Goal: Information Seeking & Learning: Learn about a topic

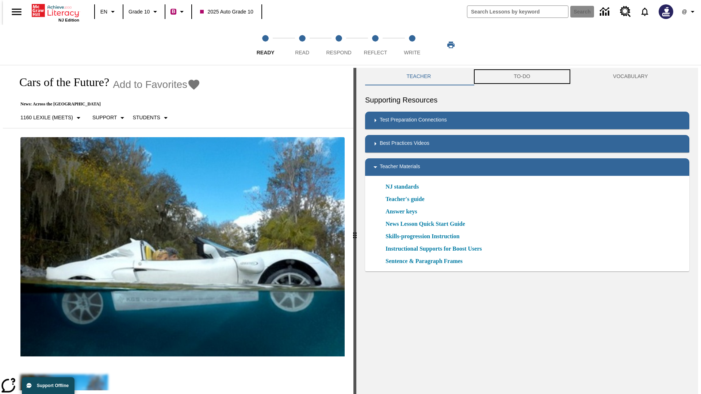
click at [522, 77] on button "TO-DO" at bounding box center [521, 77] width 99 height 18
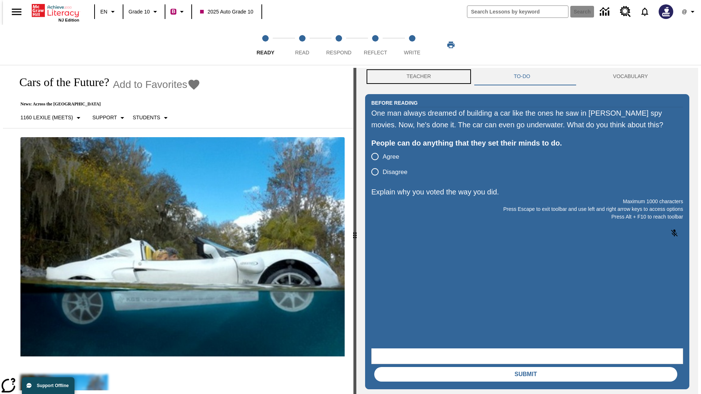
scroll to position [0, 0]
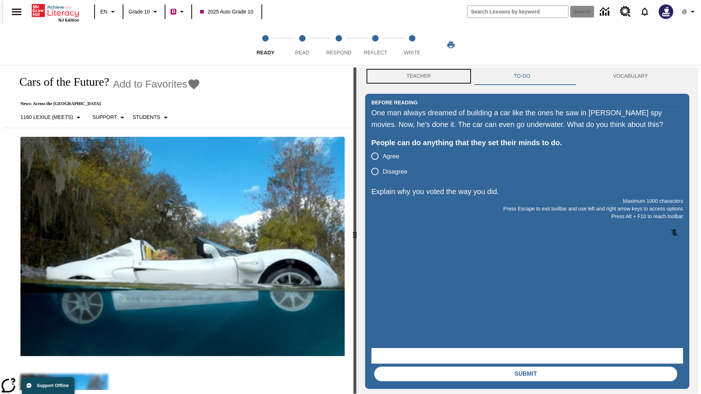
click at [417, 77] on button "Teacher" at bounding box center [418, 77] width 107 height 18
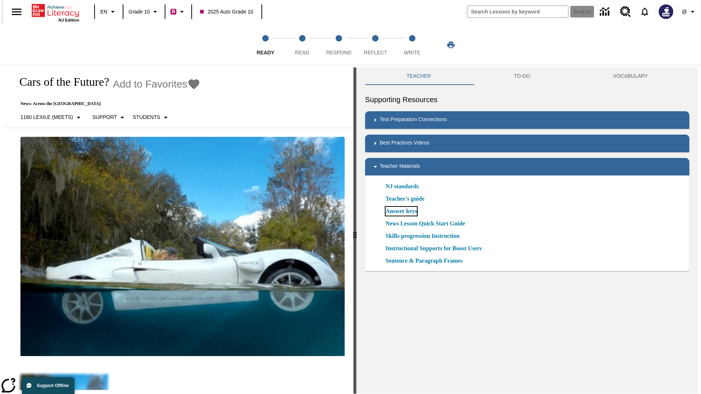
click at [401, 211] on link "Answer keys" at bounding box center [401, 211] width 31 height 9
click at [302, 45] on span "Read" at bounding box center [302, 49] width 14 height 13
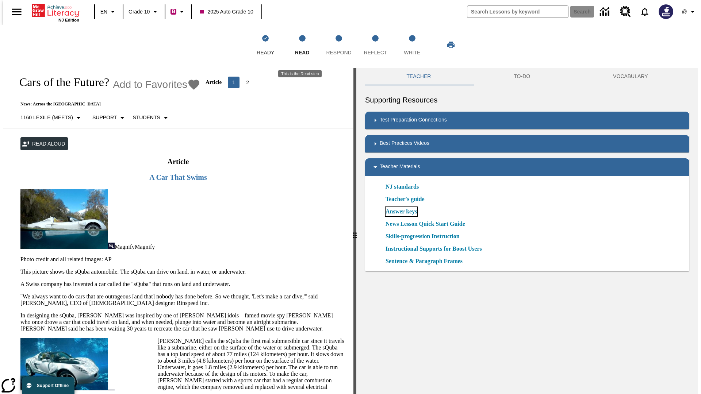
click at [401, 212] on link "Answer keys" at bounding box center [401, 211] width 31 height 9
click at [339, 45] on span "Respond" at bounding box center [338, 49] width 25 height 13
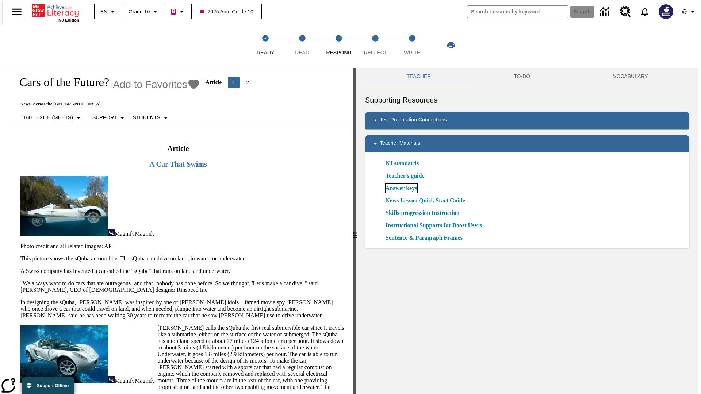
click at [401, 188] on link "Answer keys" at bounding box center [401, 188] width 31 height 9
click at [375, 45] on span "Reflect" at bounding box center [375, 49] width 23 height 13
click at [401, 188] on link "Answer keys" at bounding box center [401, 188] width 31 height 9
